Goal: Task Accomplishment & Management: Use online tool/utility

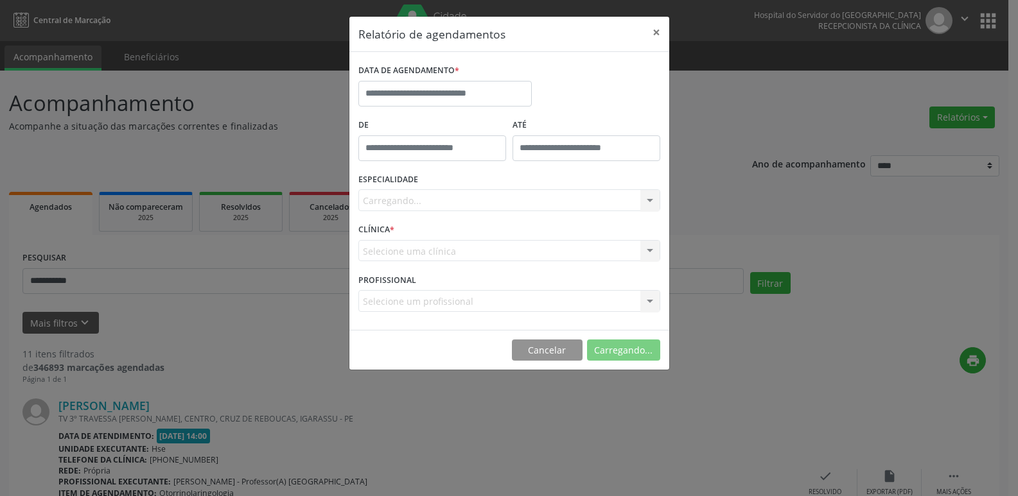
select select "*"
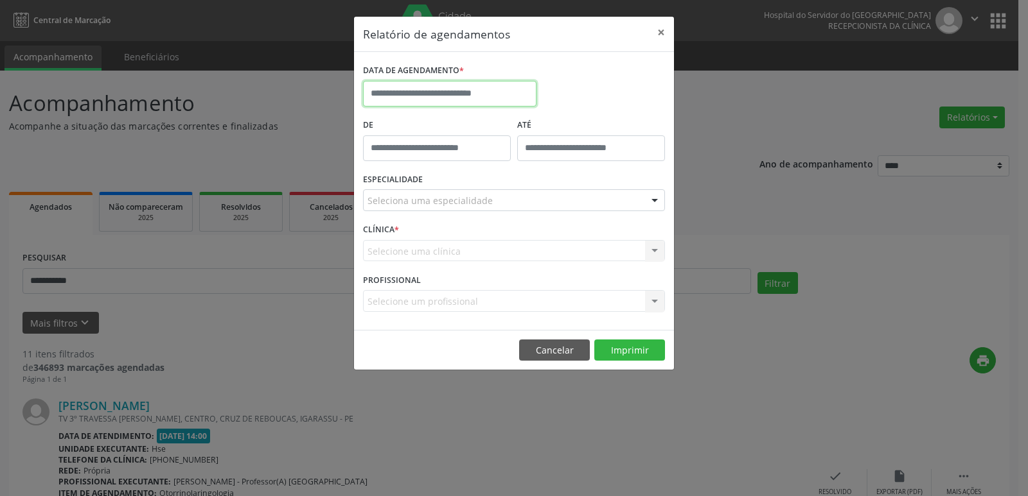
click at [453, 95] on body "**********" at bounding box center [514, 248] width 1028 height 496
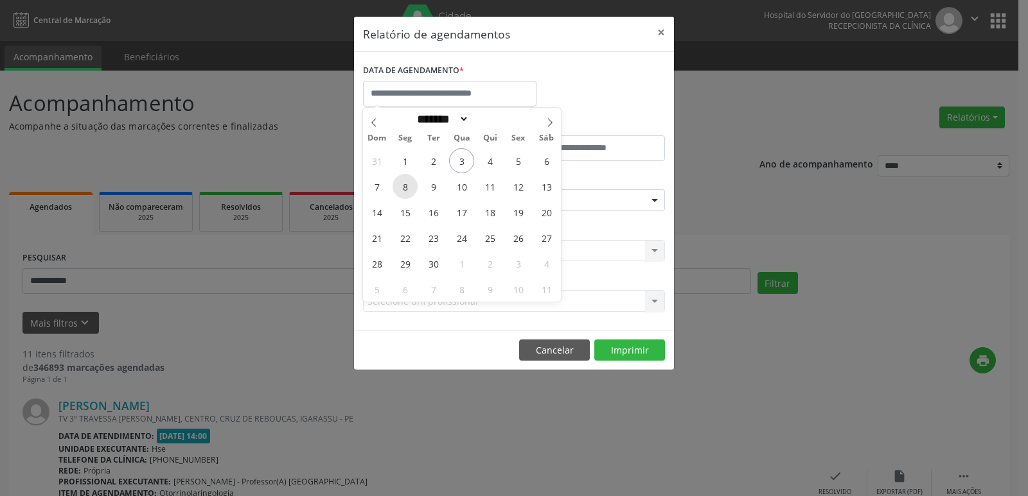
drag, startPoint x: 403, startPoint y: 188, endPoint x: 412, endPoint y: 190, distance: 8.6
click at [412, 190] on span "8" at bounding box center [404, 186] width 25 height 25
type input "**********"
drag, startPoint x: 412, startPoint y: 190, endPoint x: 533, endPoint y: 202, distance: 122.0
click at [533, 202] on div "31 1 2 3 4 5 6 7 8 9 10 11 12 13 14 15 16 17 18 19 20 21 22 23 24 25 26 27 28 2…" at bounding box center [462, 225] width 198 height 154
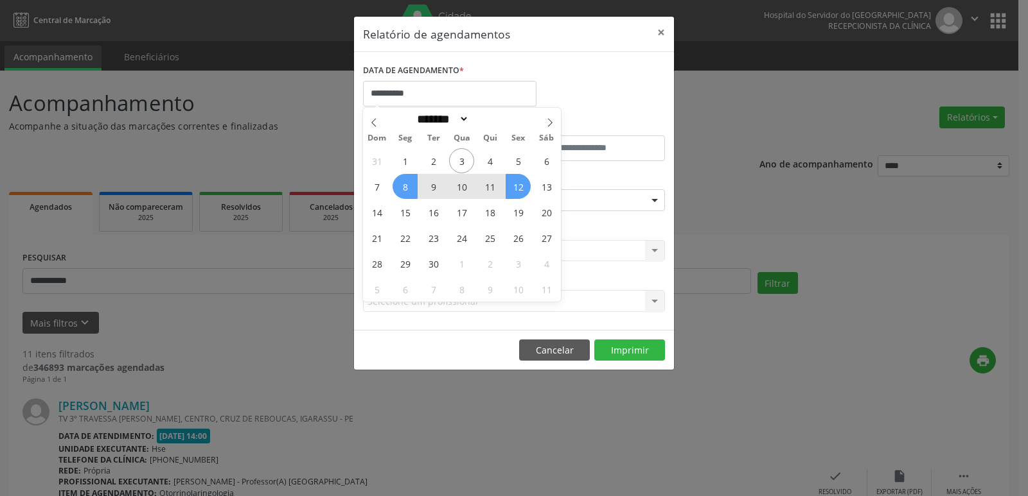
click at [522, 188] on span "12" at bounding box center [517, 186] width 25 height 25
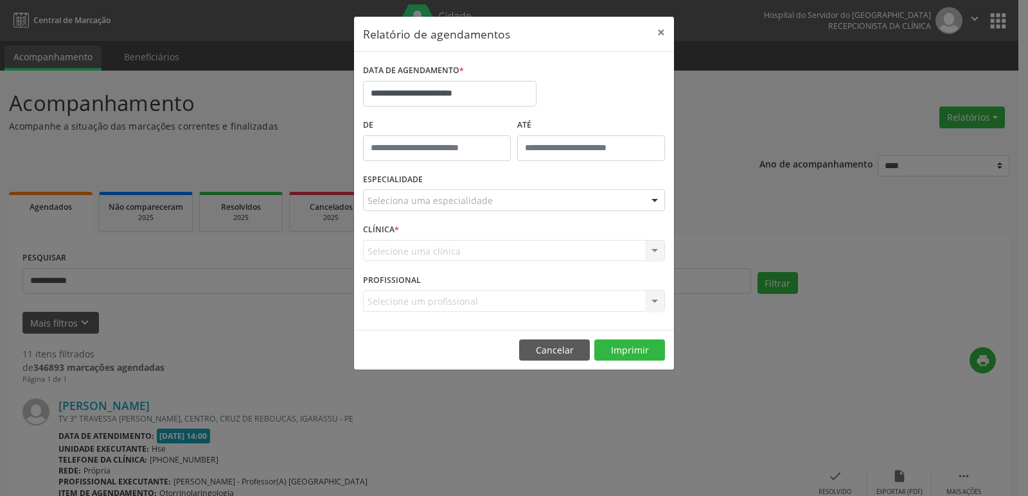
click at [655, 204] on div at bounding box center [654, 201] width 19 height 22
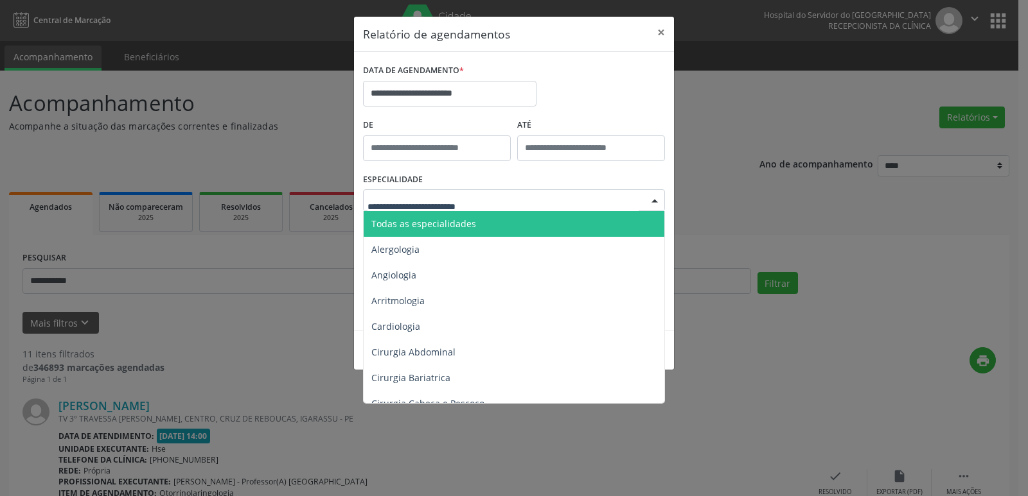
click at [476, 225] on span "Todas as especialidades" at bounding box center [514, 224] width 302 height 26
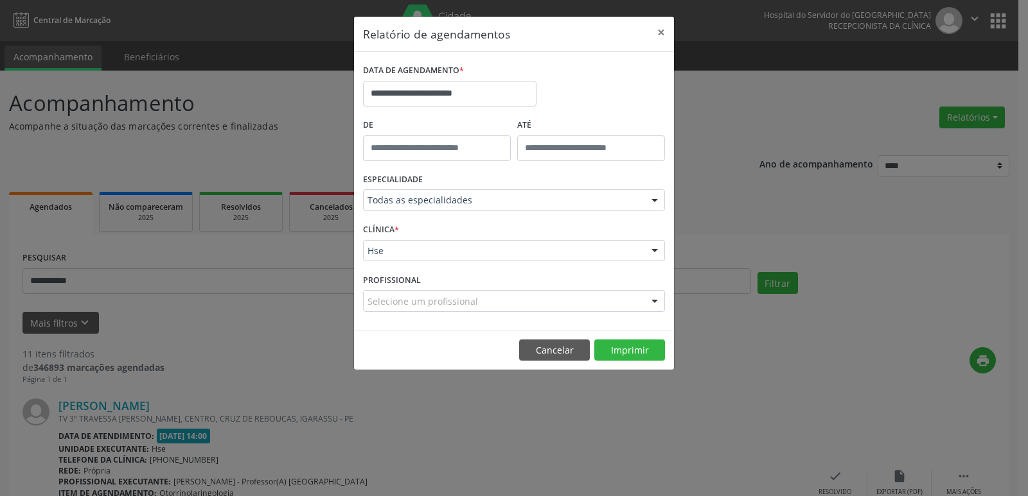
click at [661, 200] on div at bounding box center [654, 201] width 19 height 22
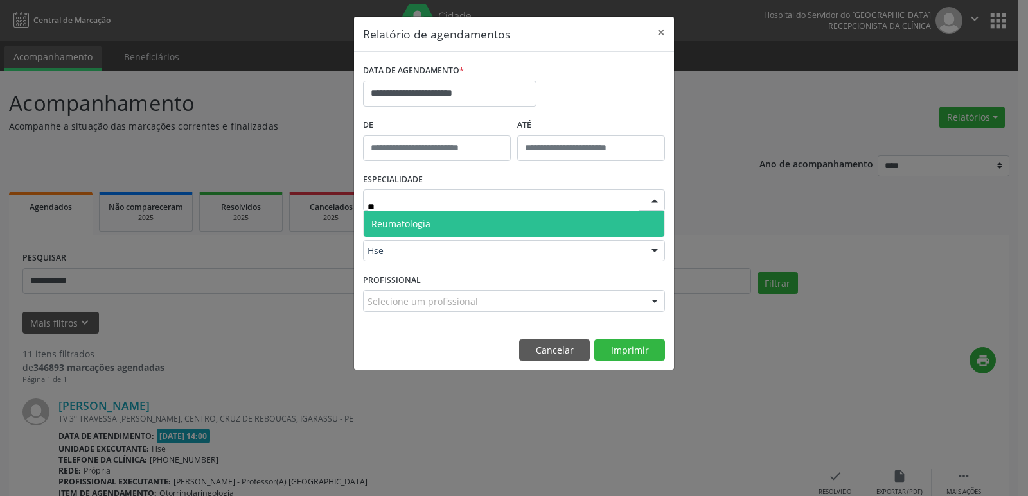
type input "*"
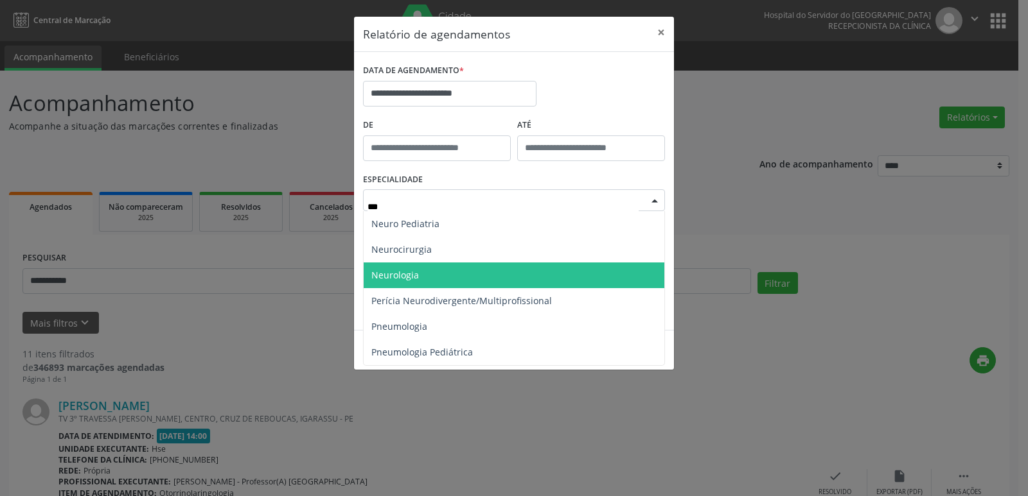
click at [414, 274] on span "Neurologia" at bounding box center [395, 275] width 48 height 12
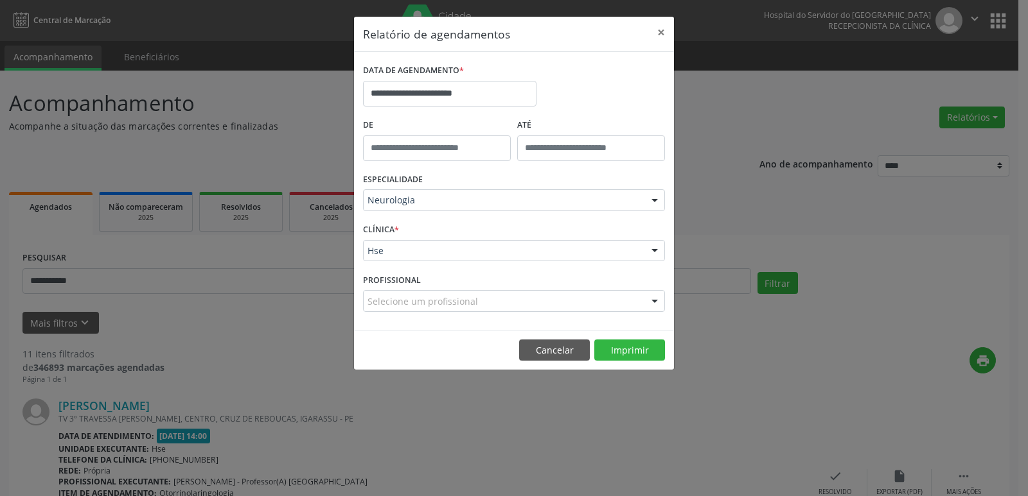
click at [656, 252] on div at bounding box center [654, 252] width 19 height 22
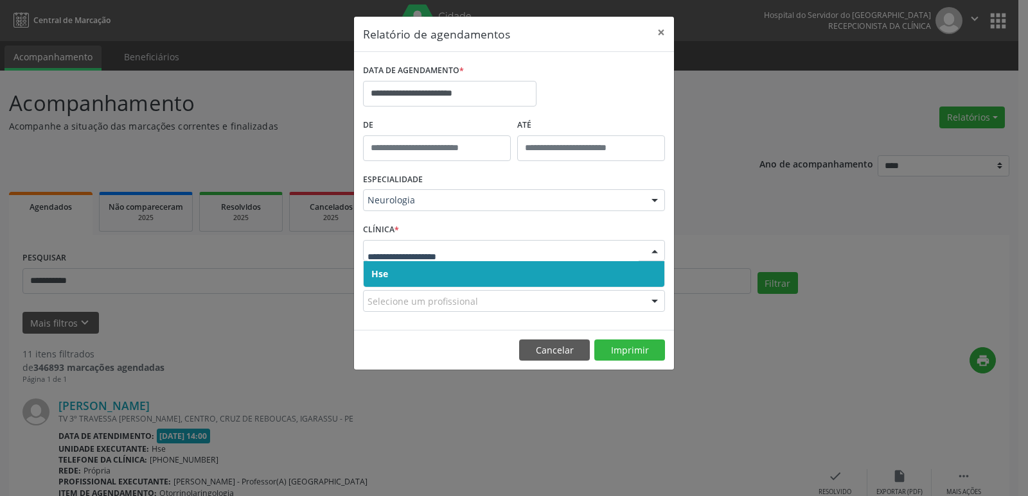
click at [423, 277] on span "Hse" at bounding box center [513, 274] width 301 height 26
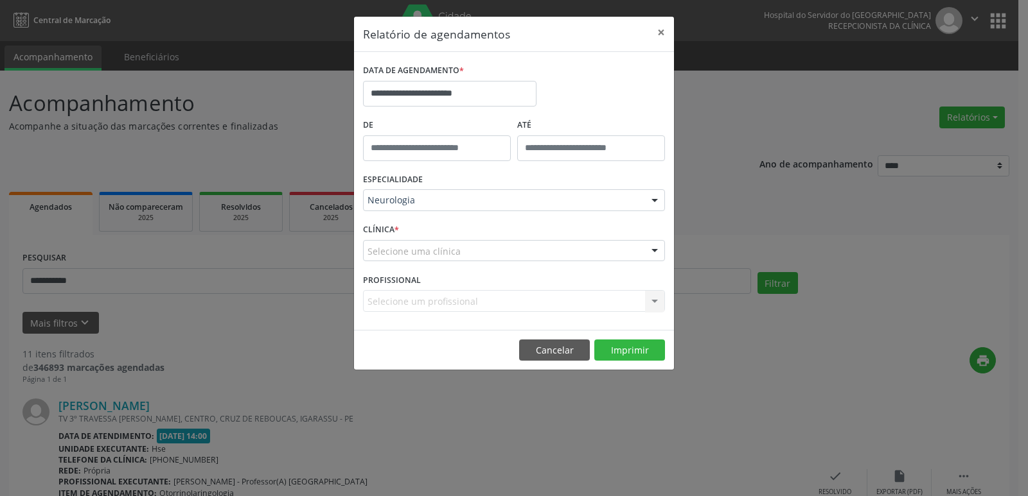
click at [656, 251] on div at bounding box center [654, 252] width 19 height 22
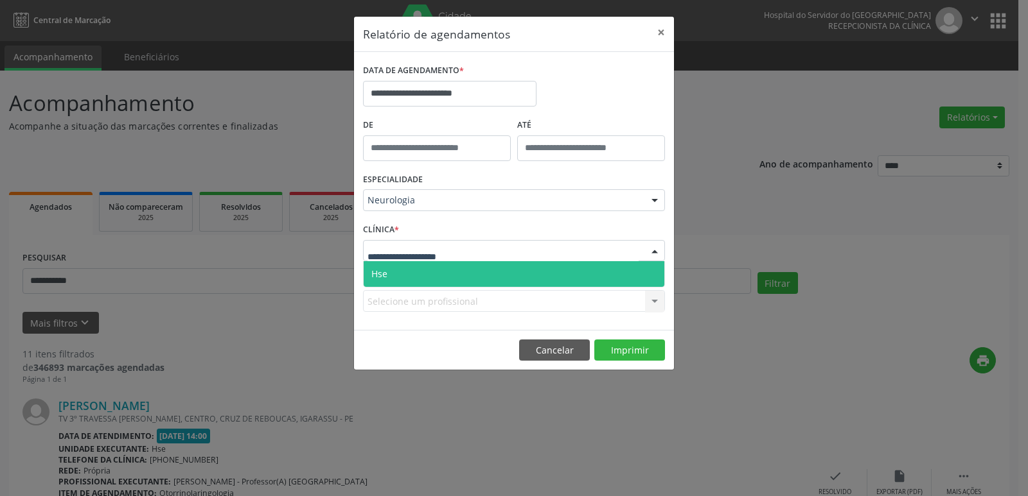
click at [489, 272] on span "Hse" at bounding box center [513, 274] width 301 height 26
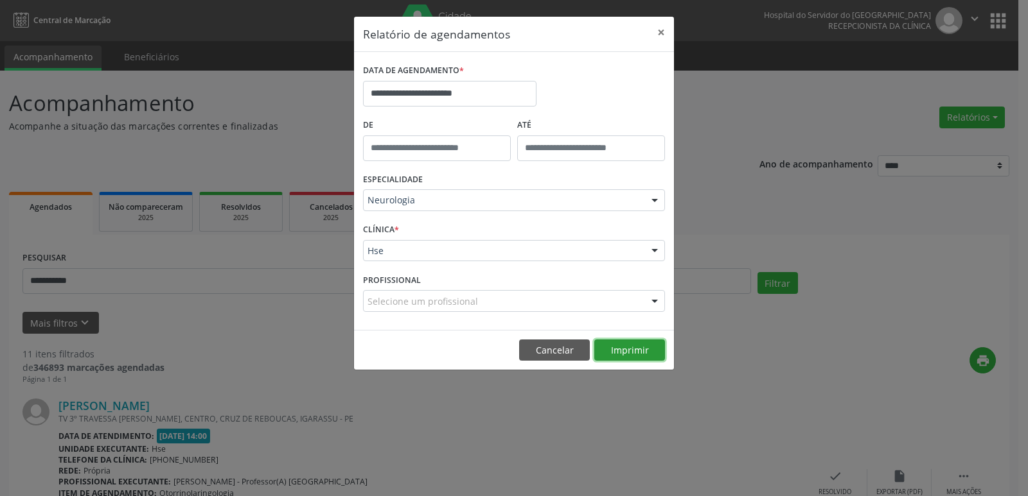
click at [620, 349] on button "Imprimir" at bounding box center [629, 351] width 71 height 22
click at [657, 202] on div at bounding box center [654, 201] width 19 height 22
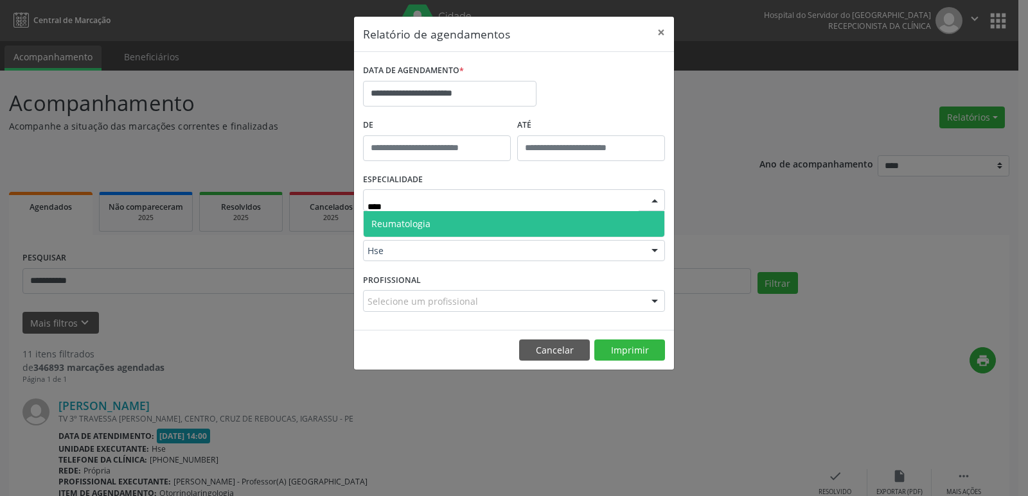
type input "*****"
click at [435, 227] on span "Reumatologia" at bounding box center [513, 224] width 301 height 26
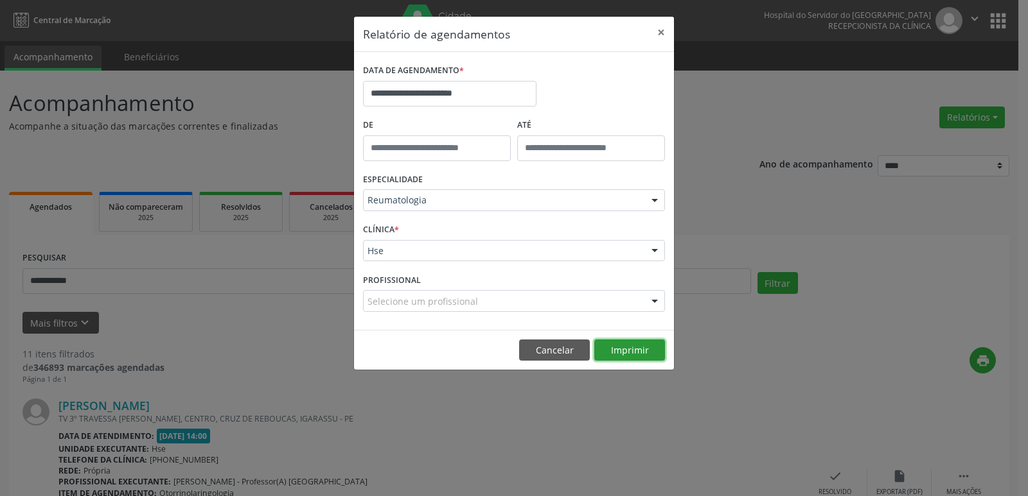
click at [618, 349] on button "Imprimir" at bounding box center [629, 351] width 71 height 22
click at [661, 30] on button "×" at bounding box center [661, 32] width 26 height 31
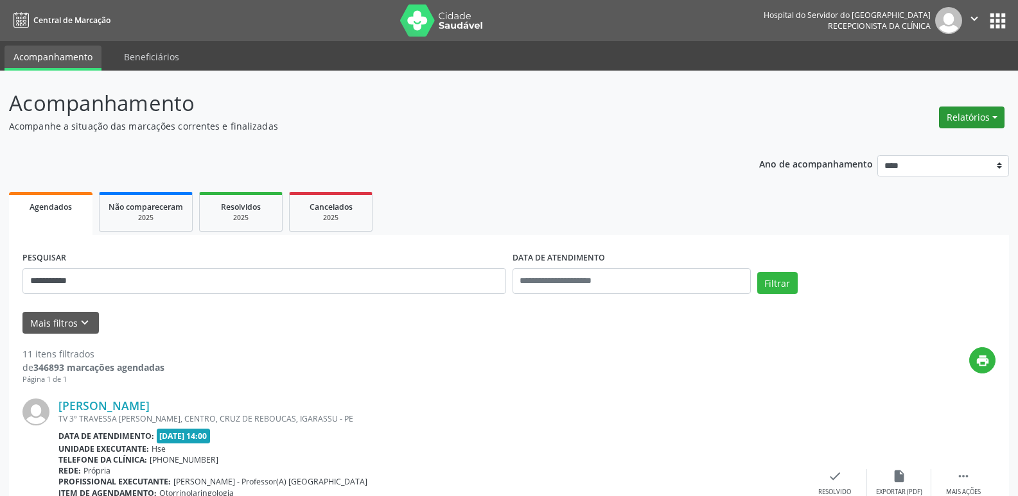
click at [976, 116] on button "Relatórios" at bounding box center [972, 118] width 66 height 22
click at [938, 142] on link "Agendamentos" at bounding box center [936, 145] width 138 height 18
select select "*"
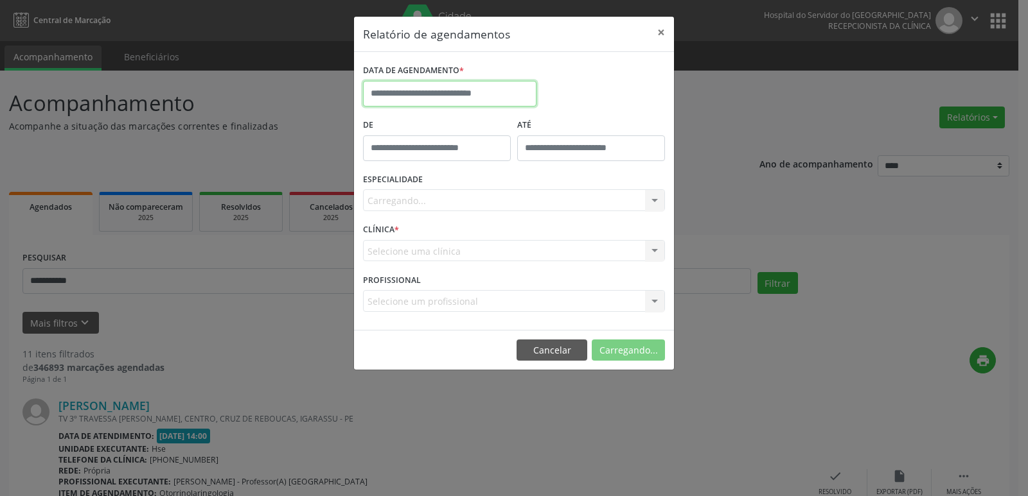
click at [448, 93] on input "text" at bounding box center [449, 94] width 173 height 26
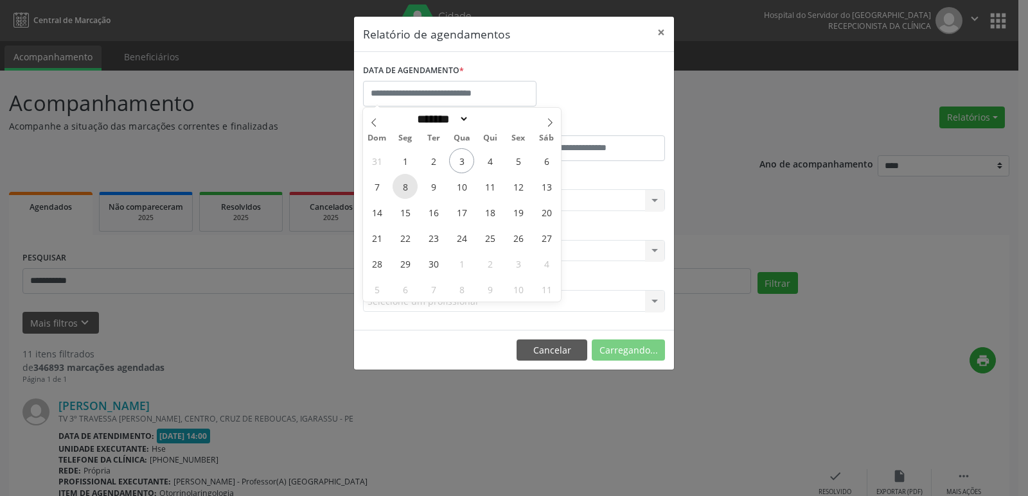
click at [408, 188] on span "8" at bounding box center [404, 186] width 25 height 25
type input "**********"
click at [401, 181] on span "8" at bounding box center [404, 186] width 25 height 25
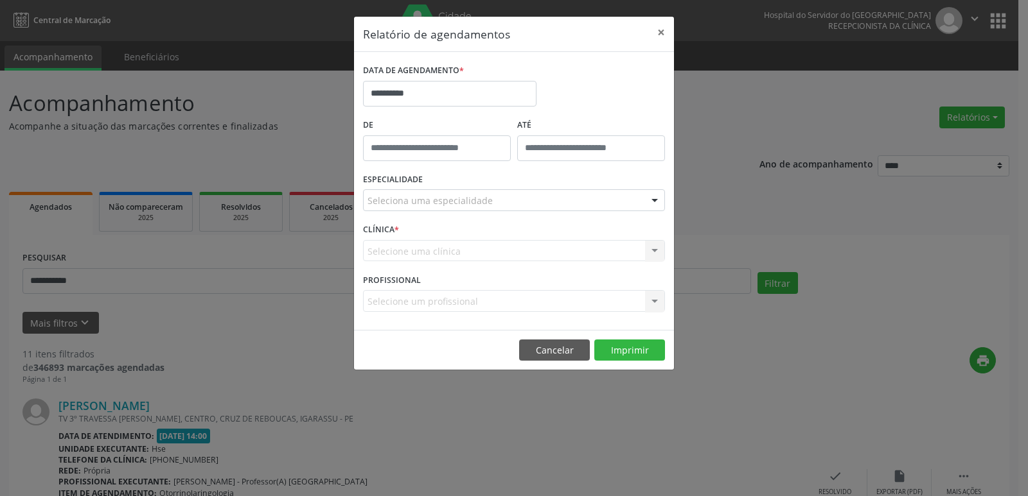
click at [659, 201] on div at bounding box center [654, 201] width 19 height 22
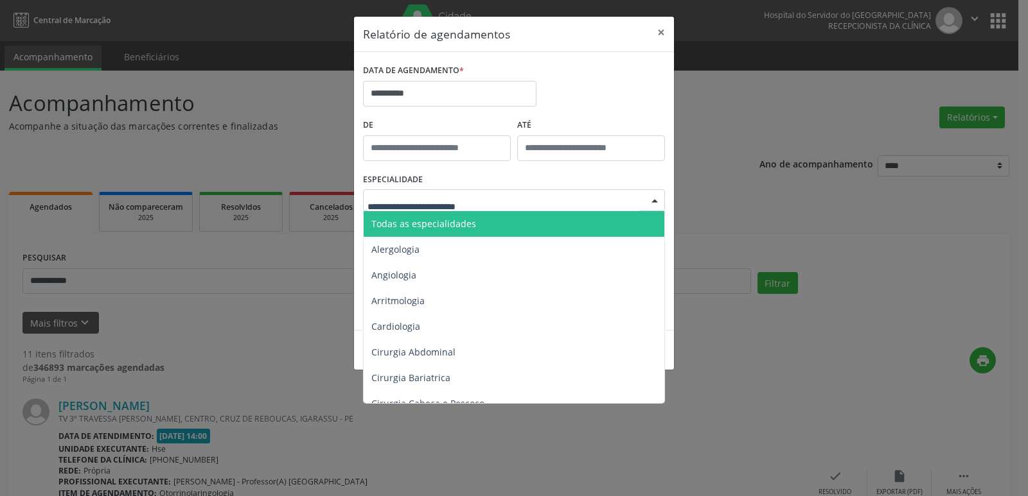
click at [448, 226] on span "Todas as especialidades" at bounding box center [423, 224] width 105 height 12
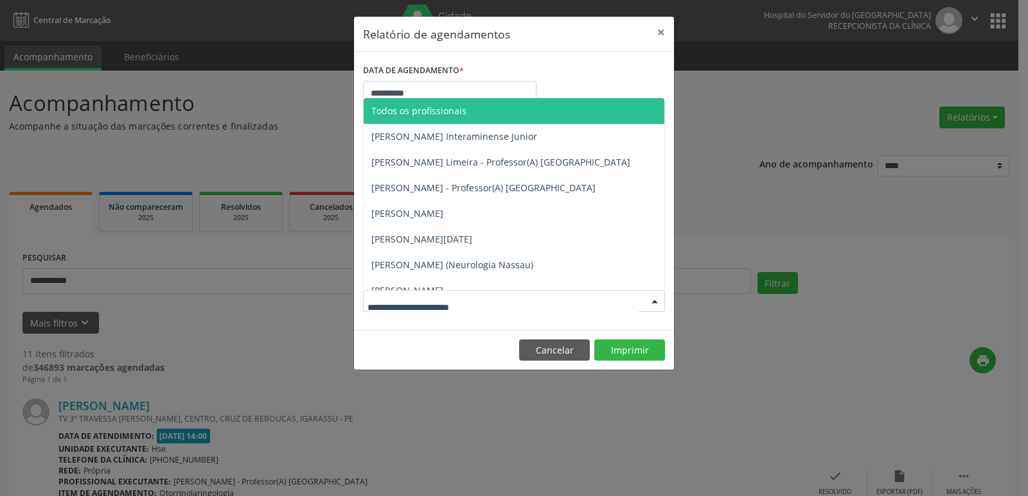
click at [649, 299] on div at bounding box center [654, 302] width 19 height 22
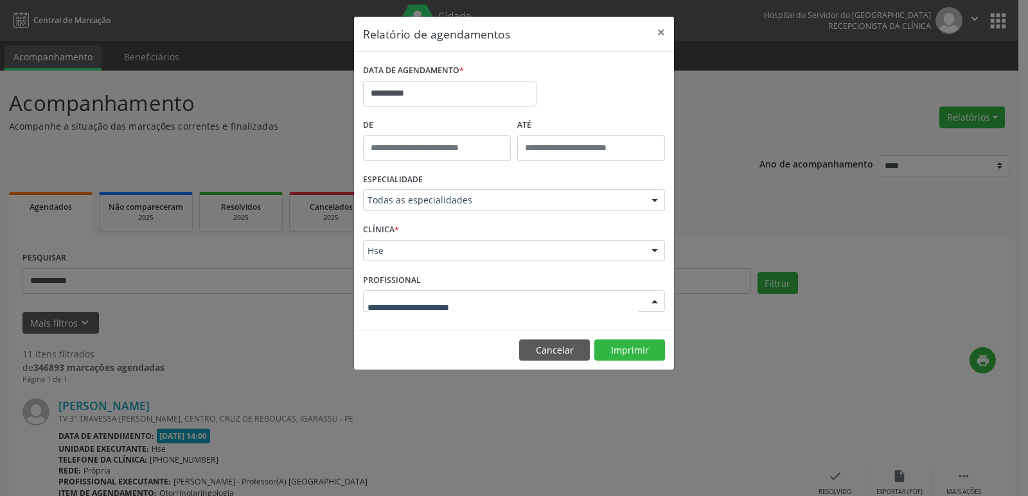
click at [657, 302] on div at bounding box center [654, 302] width 19 height 22
click at [657, 250] on form "**********" at bounding box center [514, 191] width 302 height 260
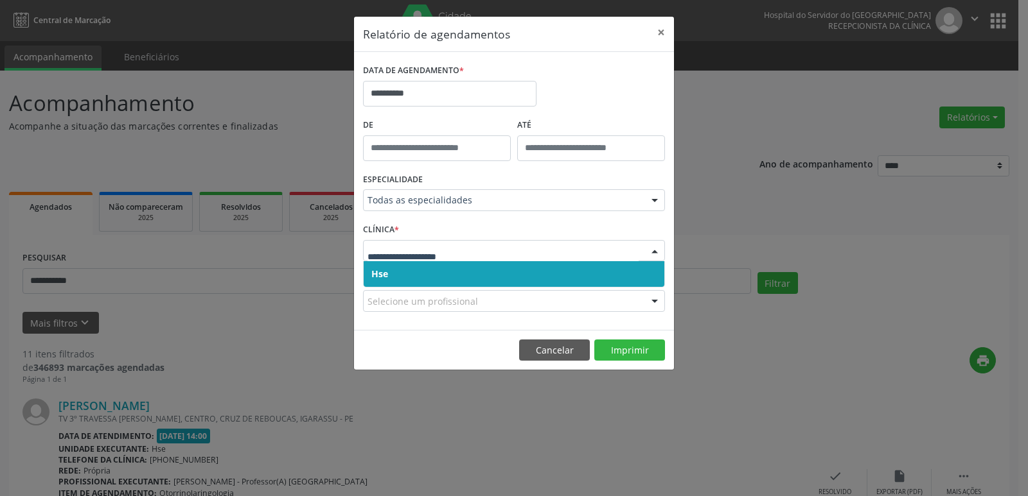
click at [419, 277] on span "Hse" at bounding box center [513, 274] width 301 height 26
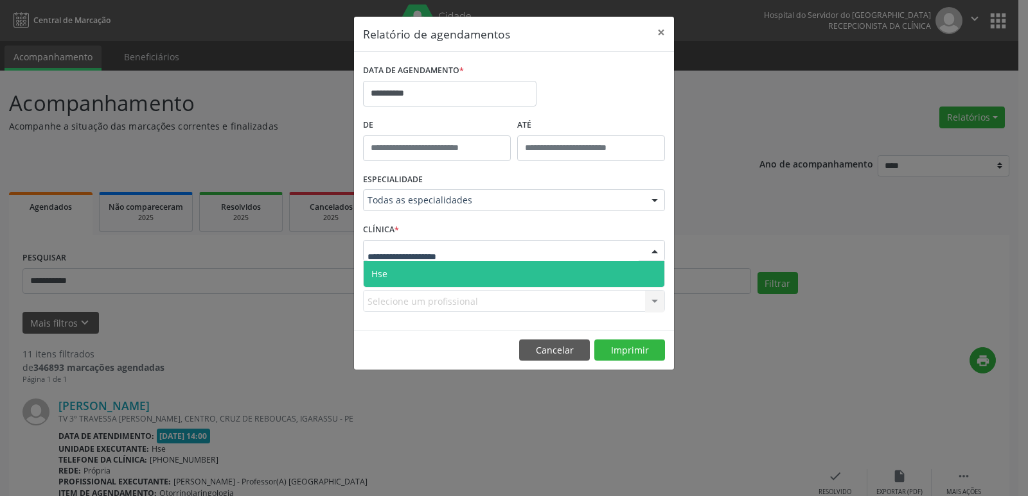
click at [652, 250] on div at bounding box center [654, 252] width 19 height 22
click at [451, 277] on span "Hse" at bounding box center [513, 274] width 301 height 26
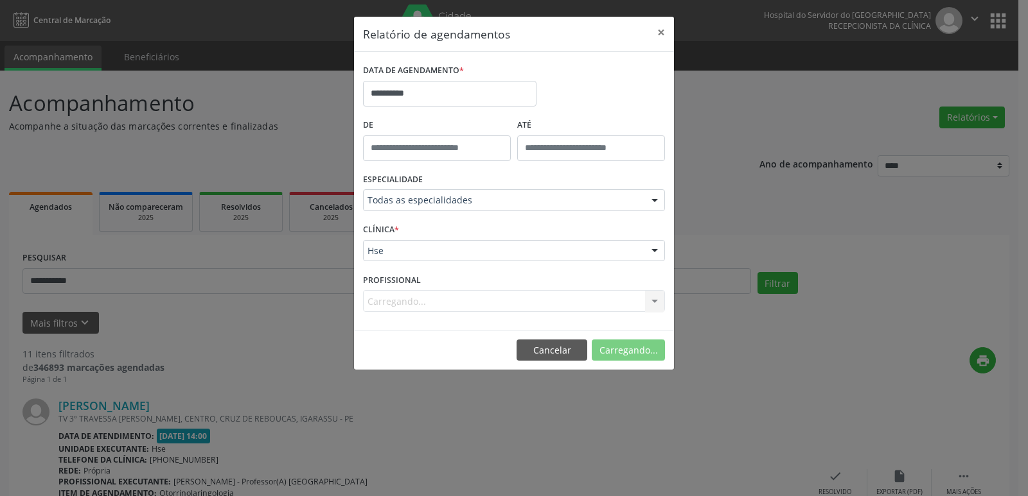
click at [647, 299] on div "Carregando... Todos os profissionais [PERSON_NAME] Interaminense [PERSON_NAME] …" at bounding box center [514, 301] width 302 height 22
click at [656, 302] on div "Carregando... Todos os profissionais [PERSON_NAME] Interaminense [PERSON_NAME] …" at bounding box center [514, 301] width 302 height 22
click at [656, 300] on div at bounding box center [654, 302] width 19 height 22
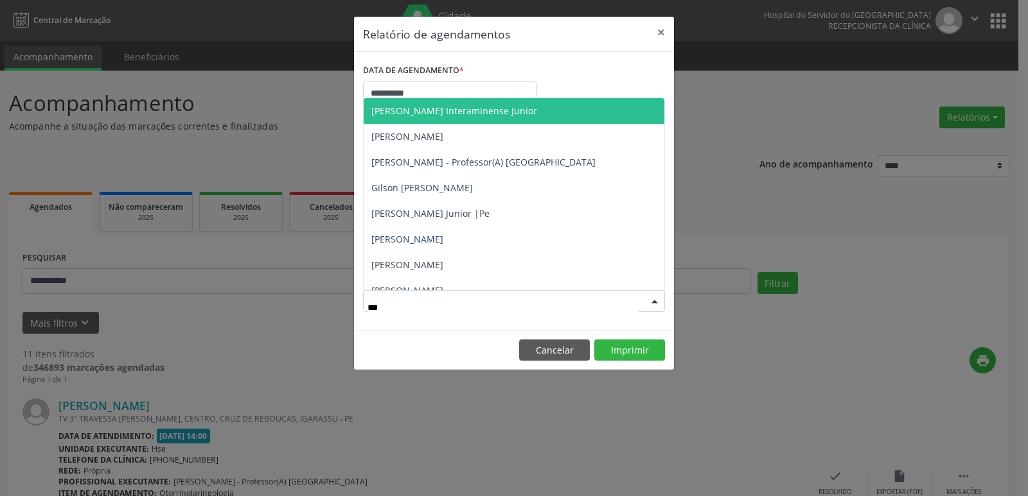
type input "****"
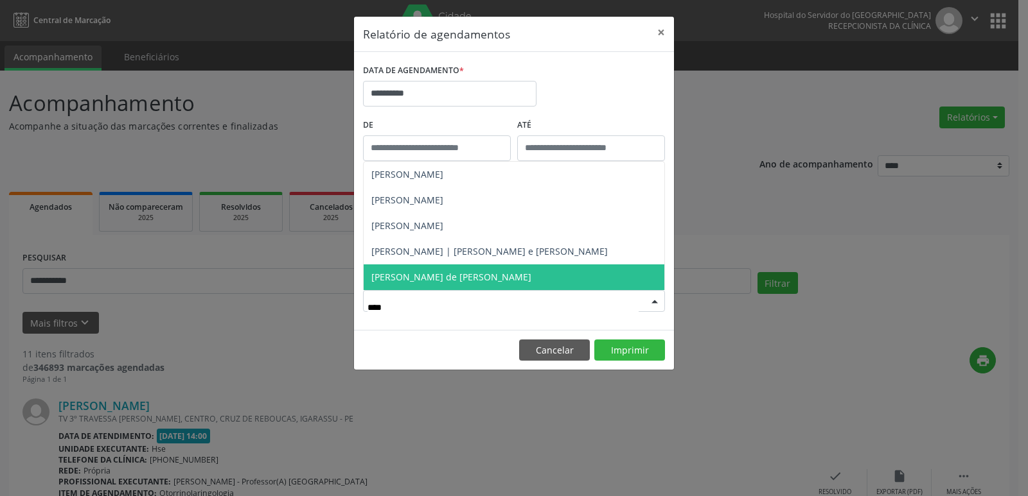
click at [474, 276] on span "[PERSON_NAME] de [PERSON_NAME]" at bounding box center [451, 277] width 160 height 12
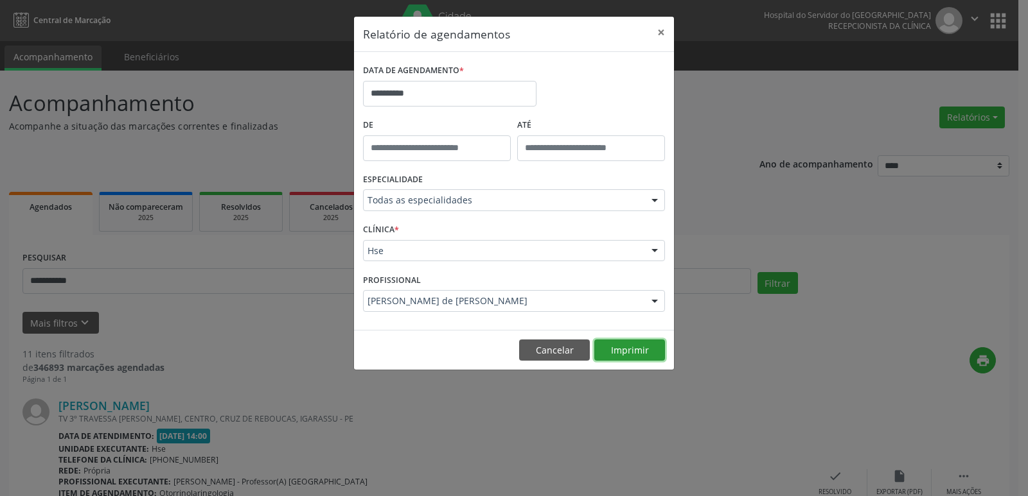
click at [637, 347] on button "Imprimir" at bounding box center [629, 351] width 71 height 22
click at [665, 33] on button "×" at bounding box center [661, 32] width 26 height 31
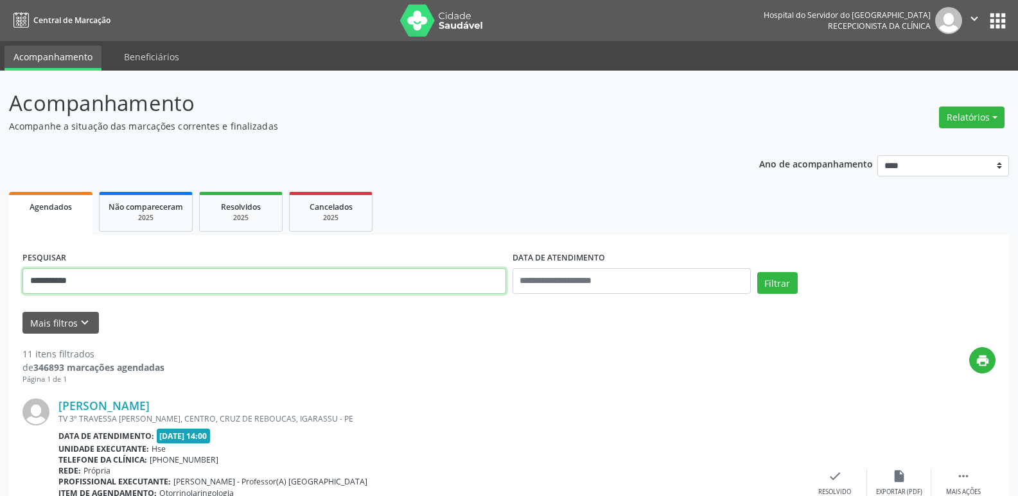
click at [89, 286] on input "**********" at bounding box center [264, 281] width 484 height 26
click at [998, 121] on button "Relatórios" at bounding box center [972, 118] width 66 height 22
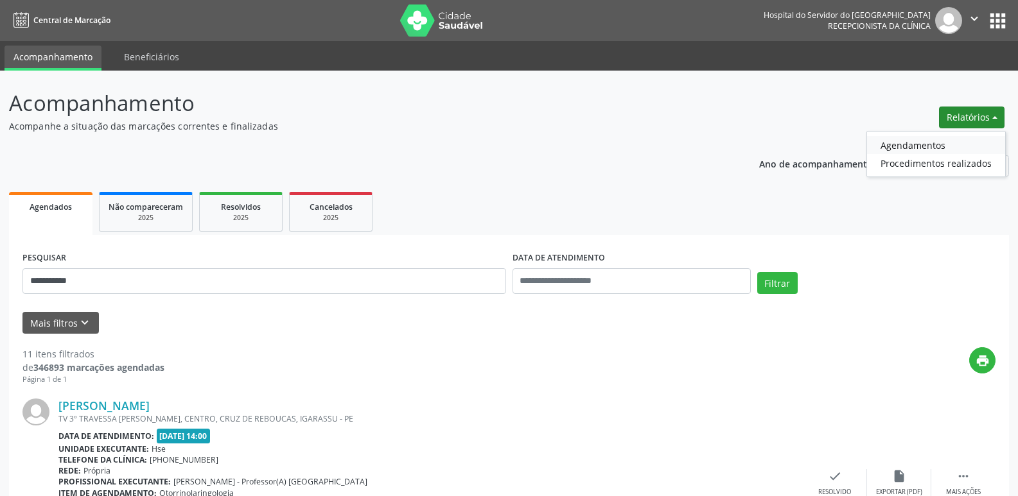
click at [938, 143] on link "Agendamentos" at bounding box center [936, 145] width 138 height 18
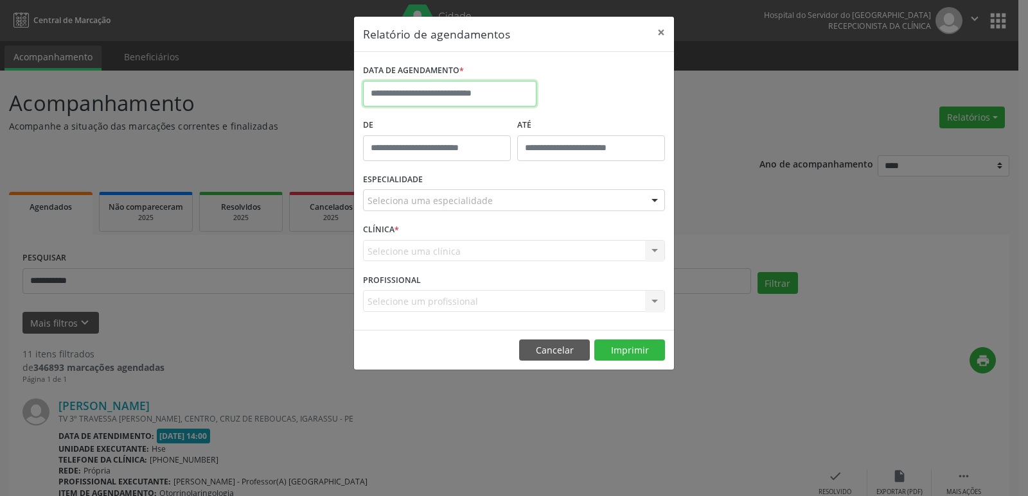
click at [459, 94] on input "text" at bounding box center [449, 94] width 173 height 26
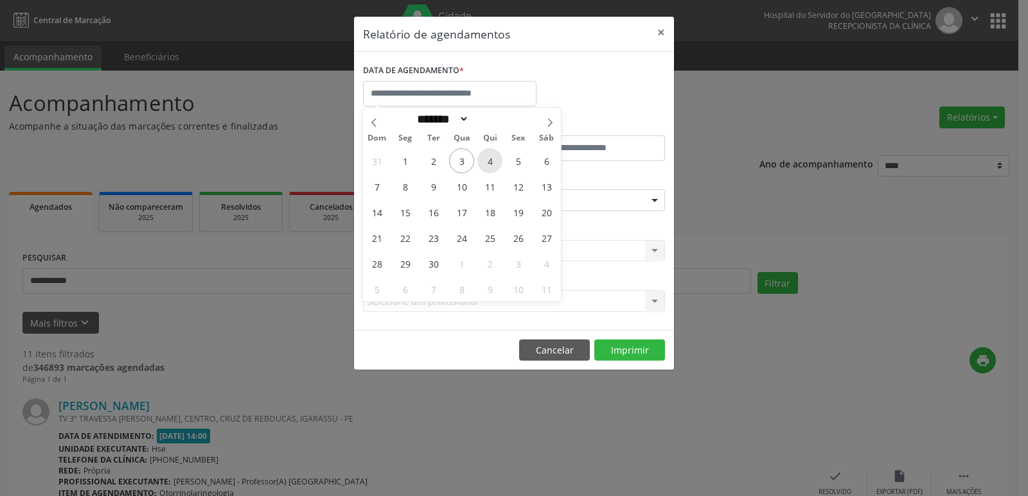
click at [487, 162] on span "4" at bounding box center [489, 160] width 25 height 25
type input "**********"
click at [487, 162] on span "4" at bounding box center [489, 160] width 25 height 25
click at [487, 162] on div "De" at bounding box center [437, 143] width 154 height 55
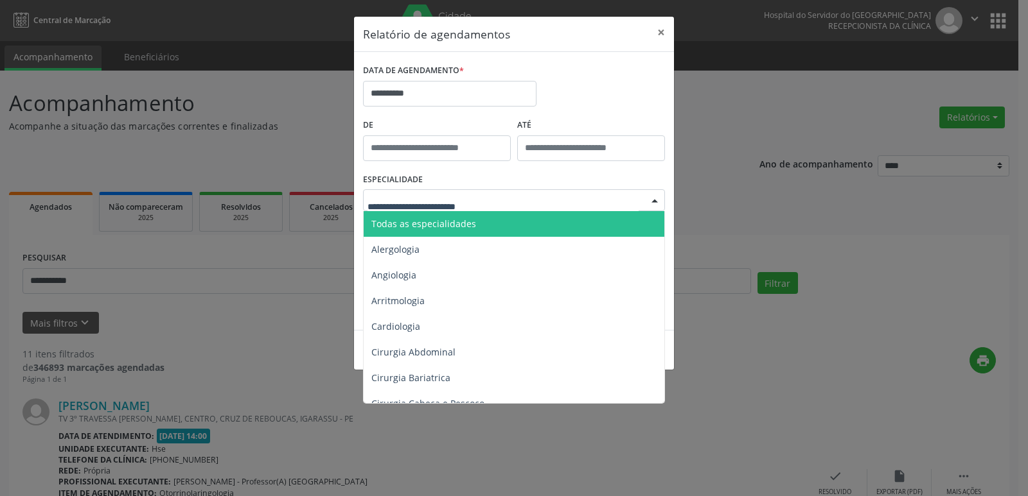
click at [658, 198] on div at bounding box center [654, 201] width 19 height 22
click at [468, 227] on span "Todas as especialidades" at bounding box center [423, 224] width 105 height 12
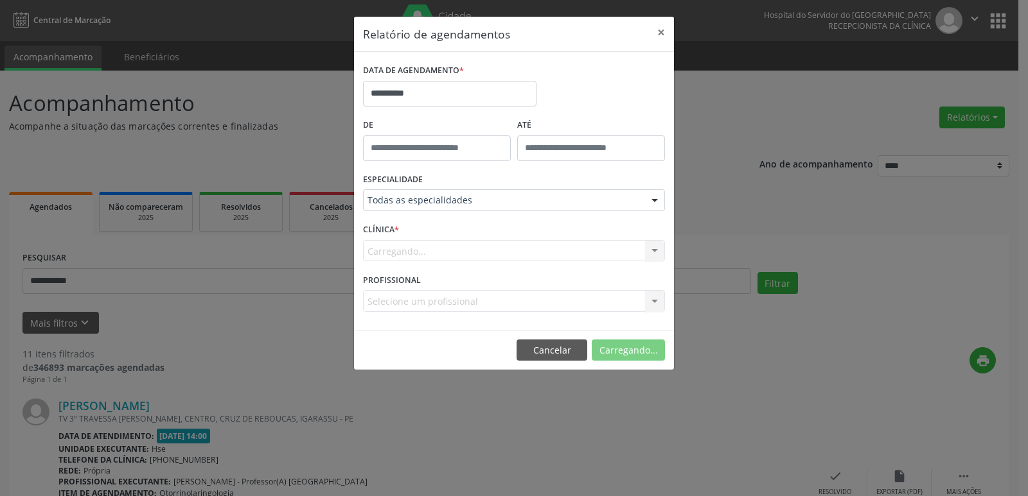
click at [651, 250] on div "Carregando... Hse Nenhum resultado encontrado para: " " Não há nenhuma opção pa…" at bounding box center [514, 251] width 302 height 22
click at [656, 250] on div at bounding box center [654, 252] width 19 height 22
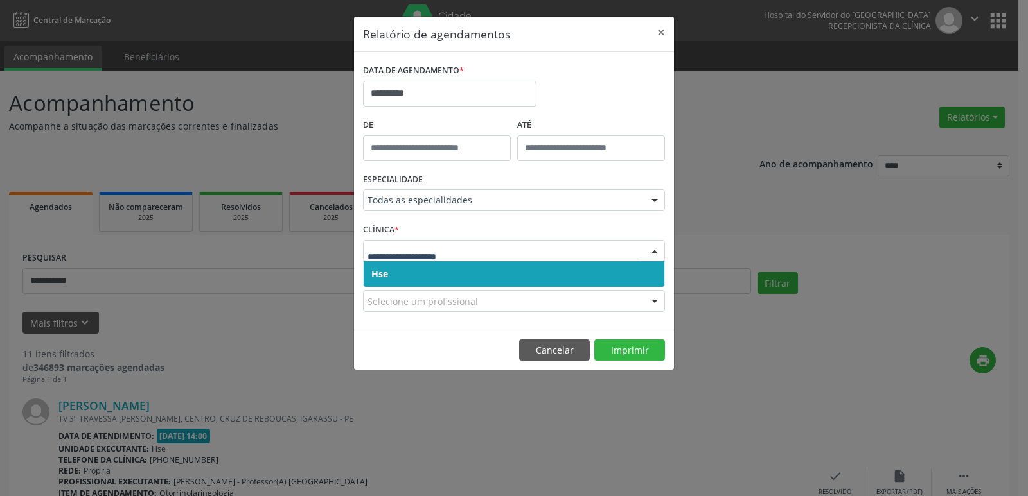
click at [467, 277] on span "Hse" at bounding box center [513, 274] width 301 height 26
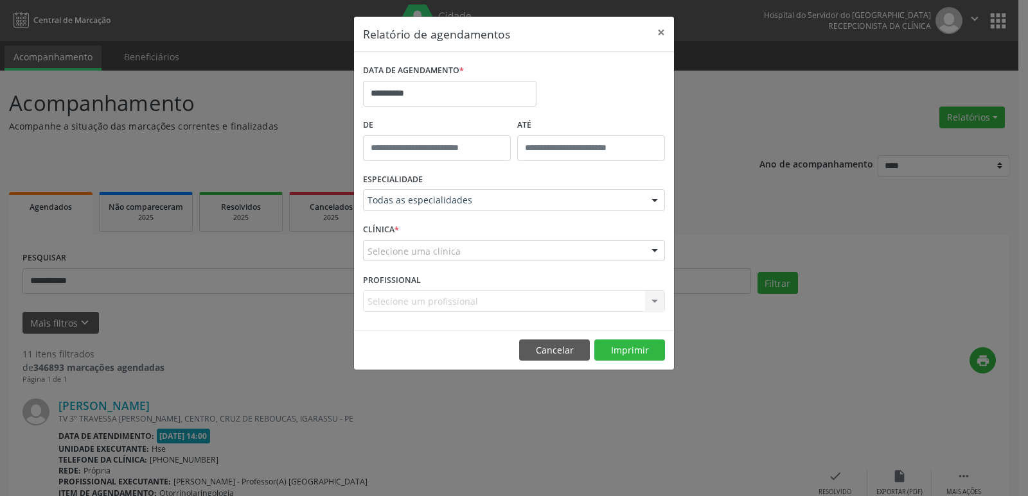
click at [653, 250] on div at bounding box center [654, 252] width 19 height 22
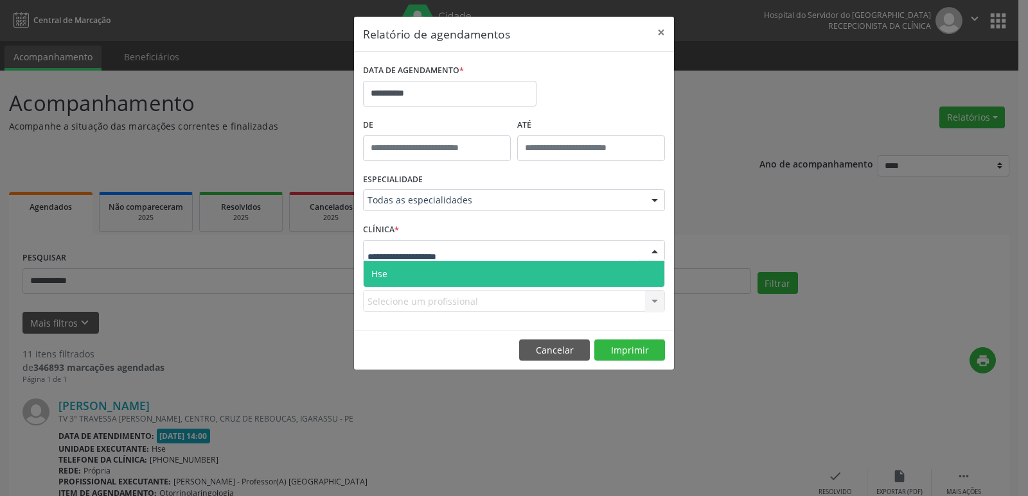
click at [500, 279] on span "Hse" at bounding box center [513, 274] width 301 height 26
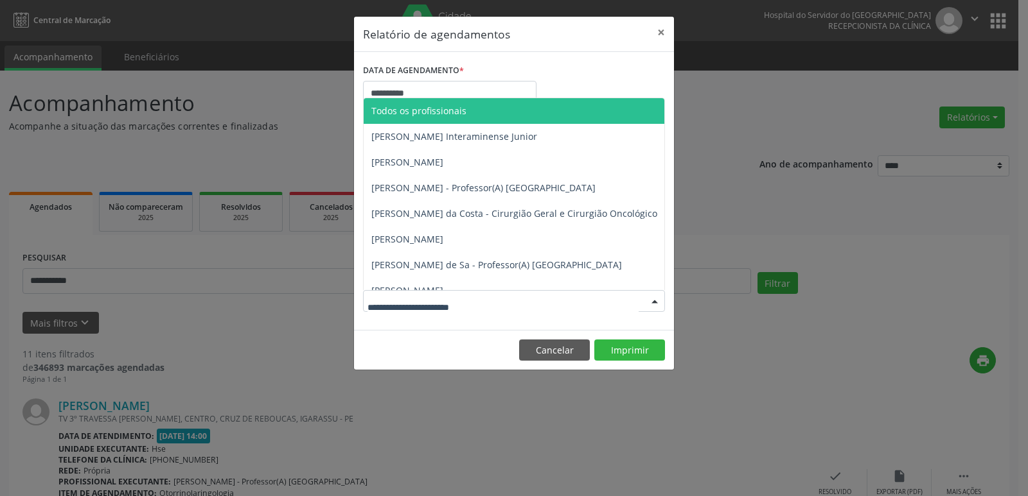
click at [656, 303] on div at bounding box center [654, 302] width 19 height 22
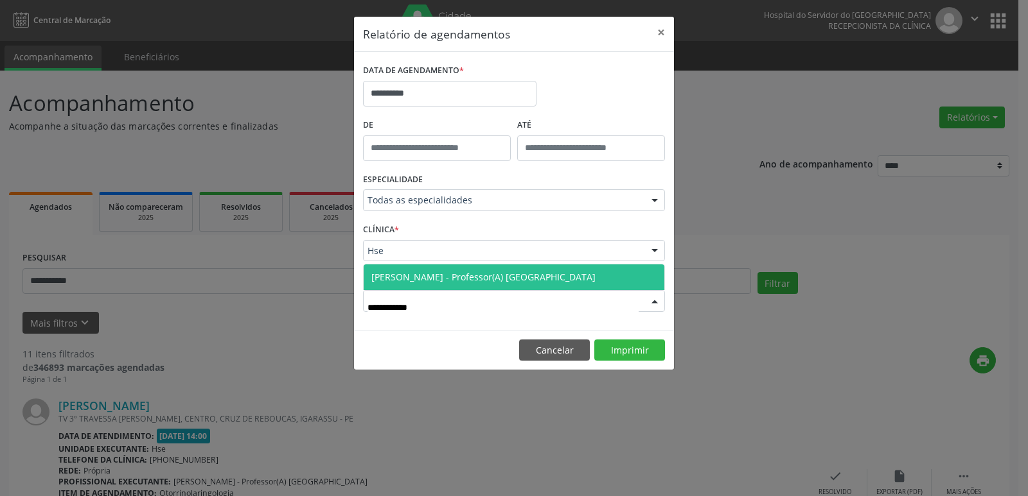
type input "**********"
click at [425, 277] on span "[PERSON_NAME] - Professor(A) [GEOGRAPHIC_DATA]" at bounding box center [483, 277] width 224 height 12
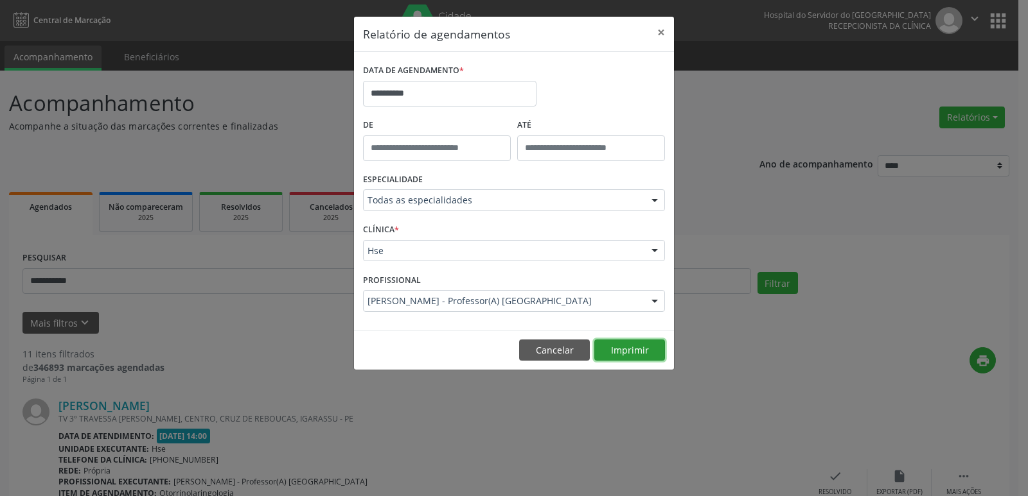
click at [646, 347] on button "Imprimir" at bounding box center [629, 351] width 71 height 22
click at [661, 36] on button "×" at bounding box center [661, 32] width 26 height 31
